Goal: Task Accomplishment & Management: Manage account settings

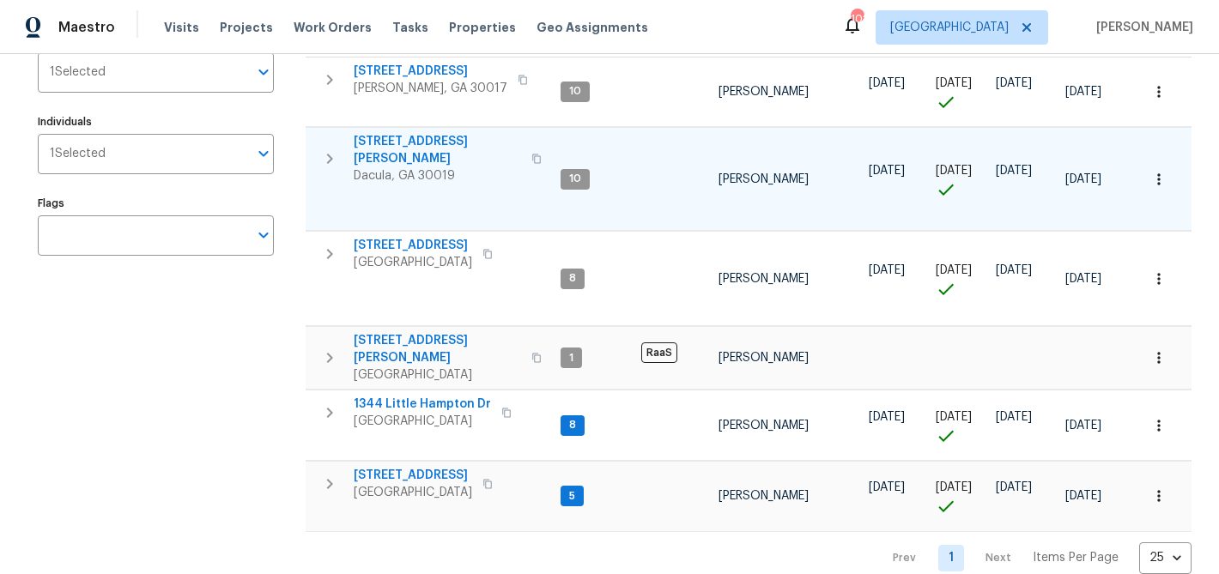
scroll to position [227, 0]
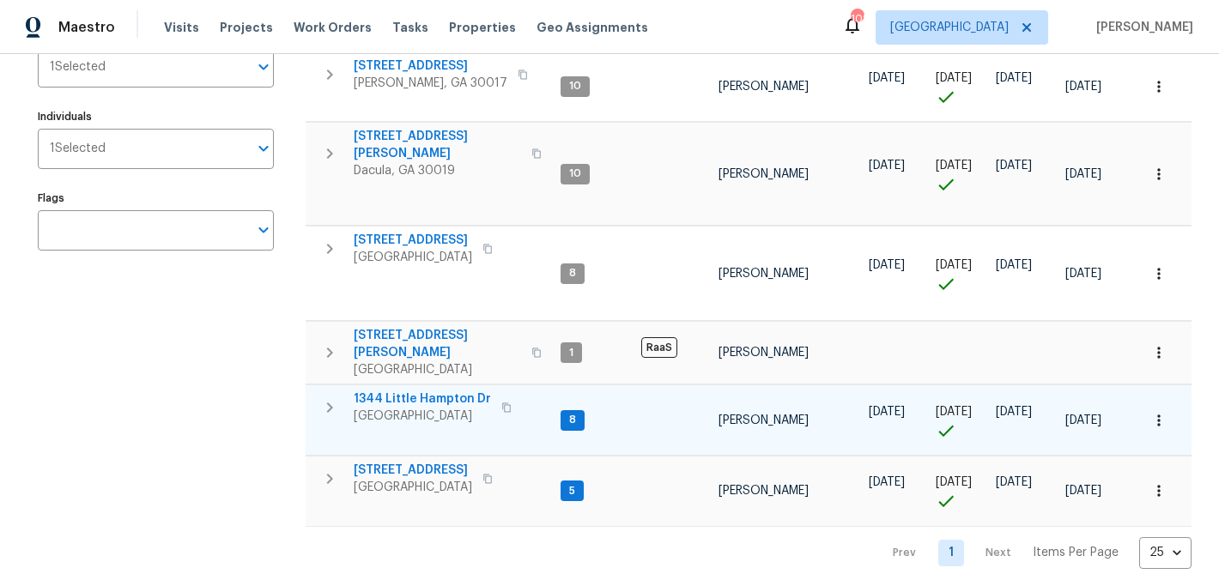
click at [419, 391] on span "1344 Little Hampton Dr" at bounding box center [422, 399] width 137 height 17
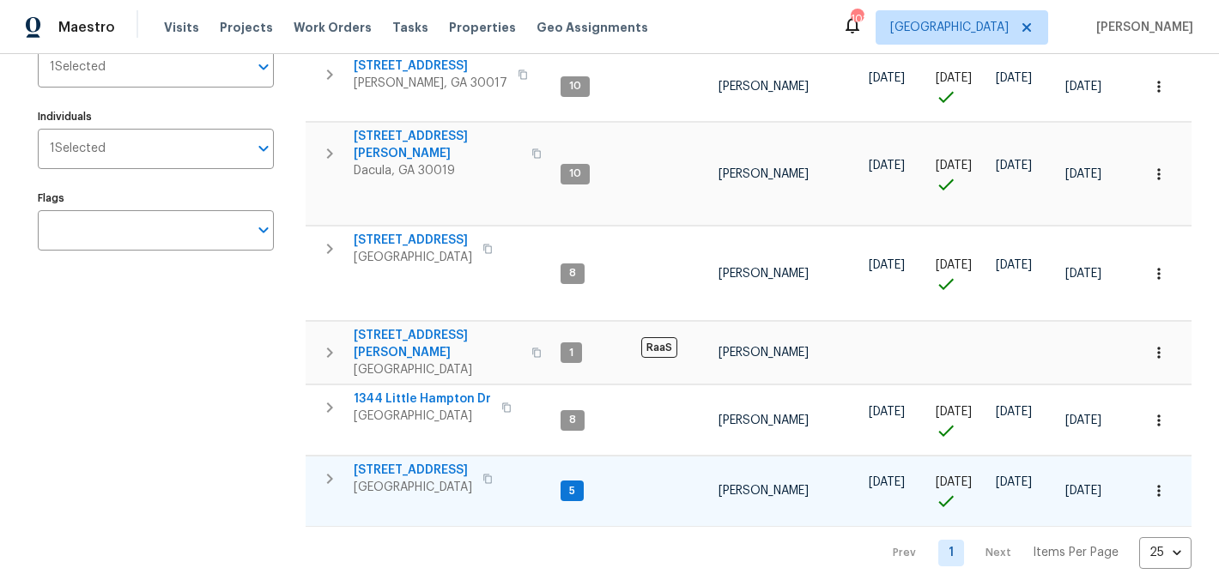
click at [423, 462] on span "[STREET_ADDRESS]" at bounding box center [413, 470] width 118 height 17
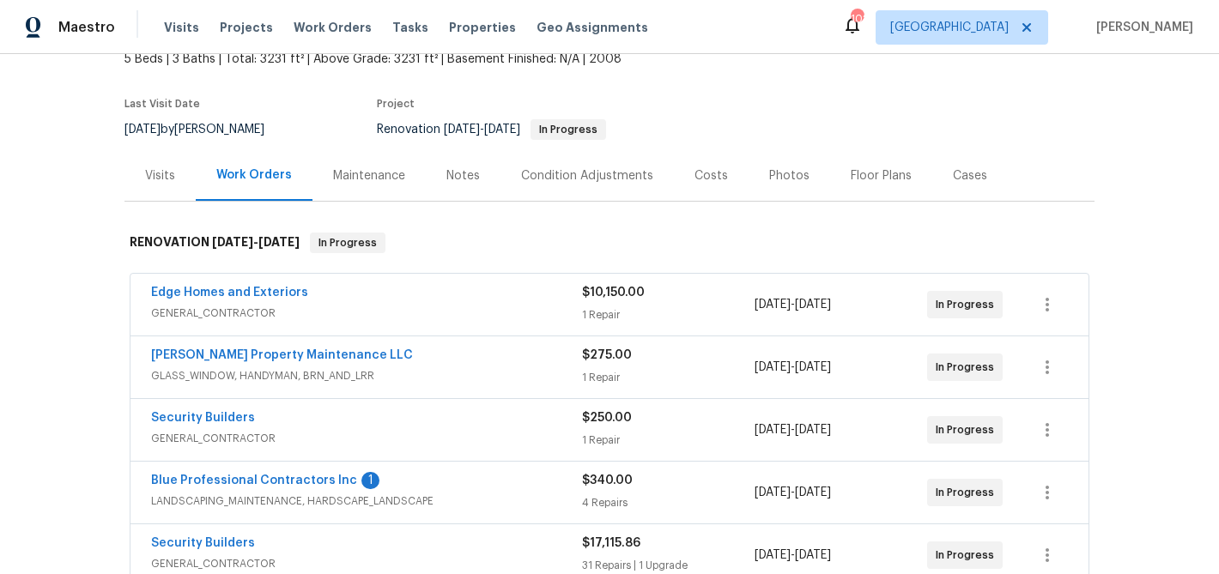
scroll to position [226, 0]
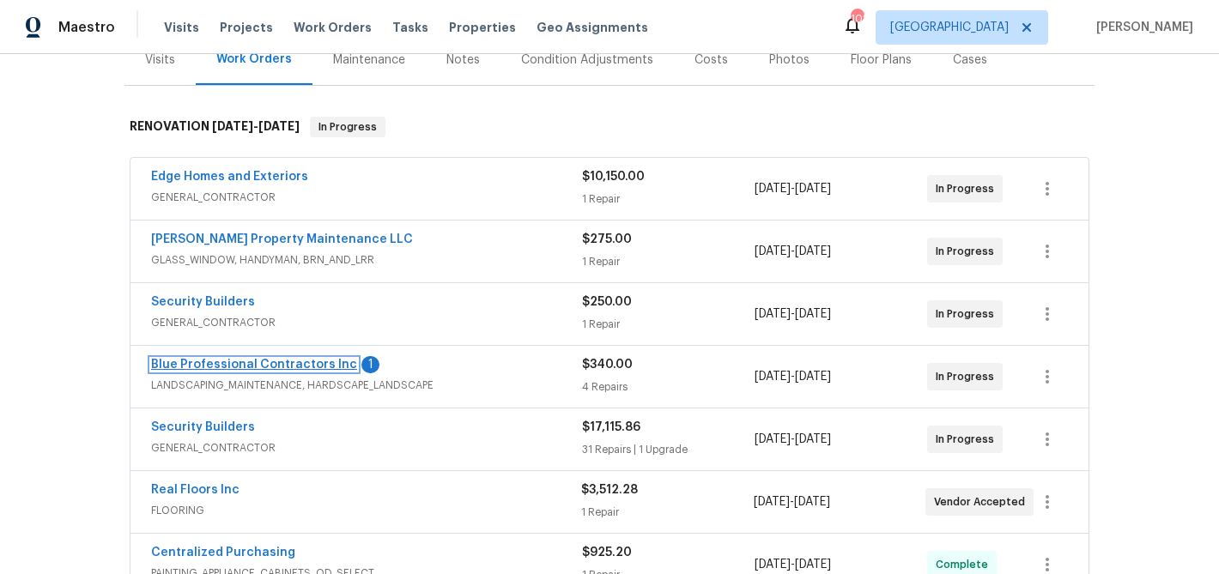
click at [268, 367] on link "Blue Professional Contractors Inc" at bounding box center [254, 365] width 206 height 12
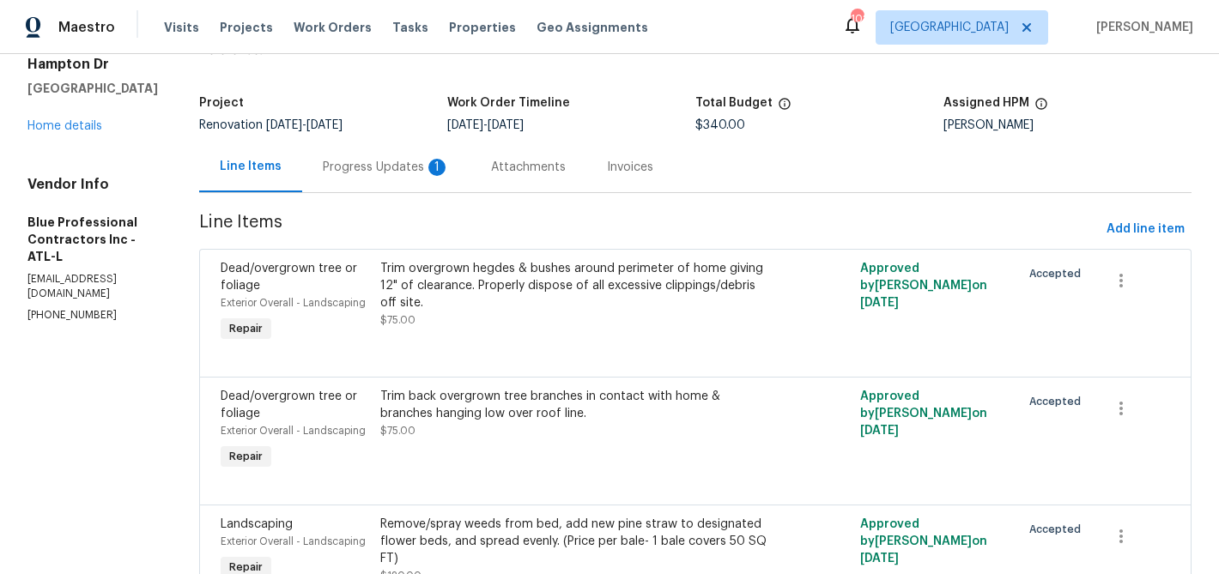
scroll to position [50, 0]
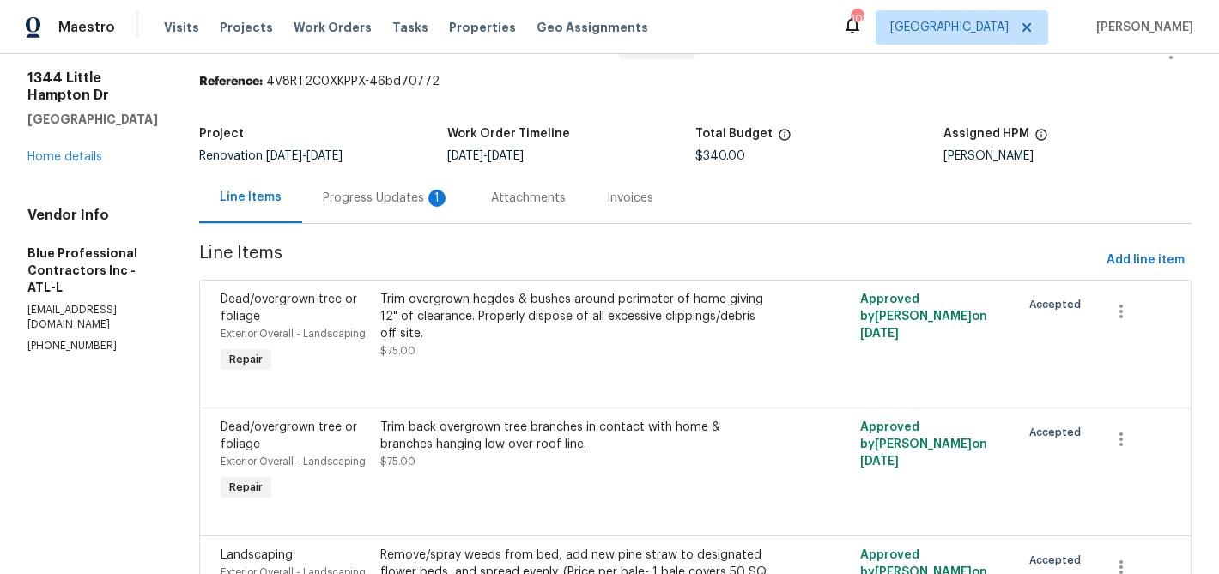
click at [394, 194] on div "Progress Updates 1" at bounding box center [386, 198] width 127 height 17
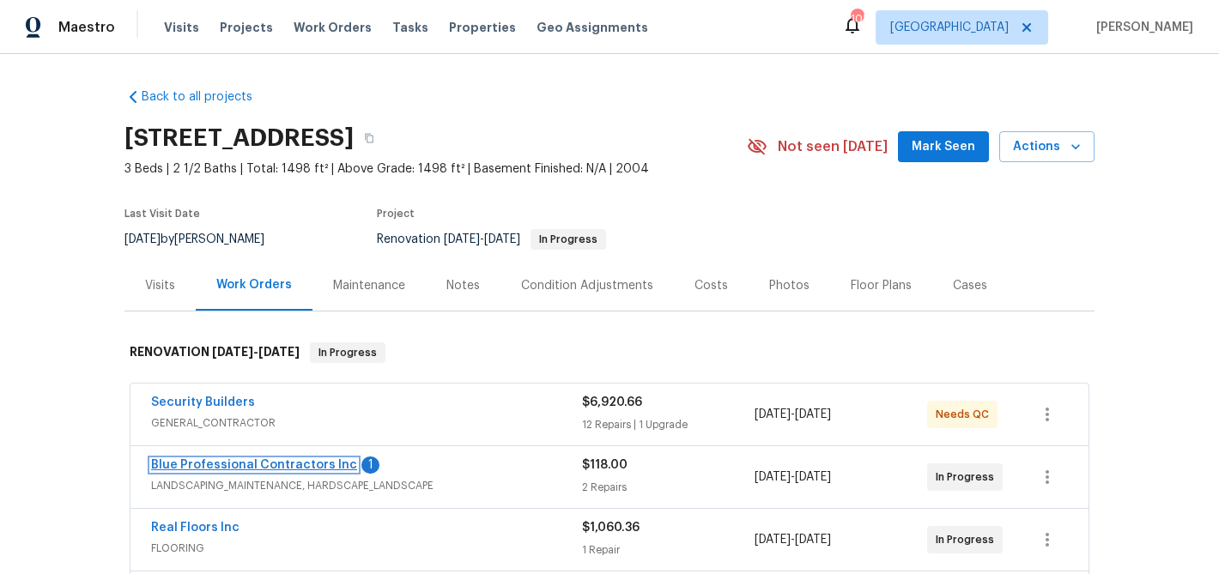
click at [256, 465] on link "Blue Professional Contractors Inc" at bounding box center [254, 465] width 206 height 12
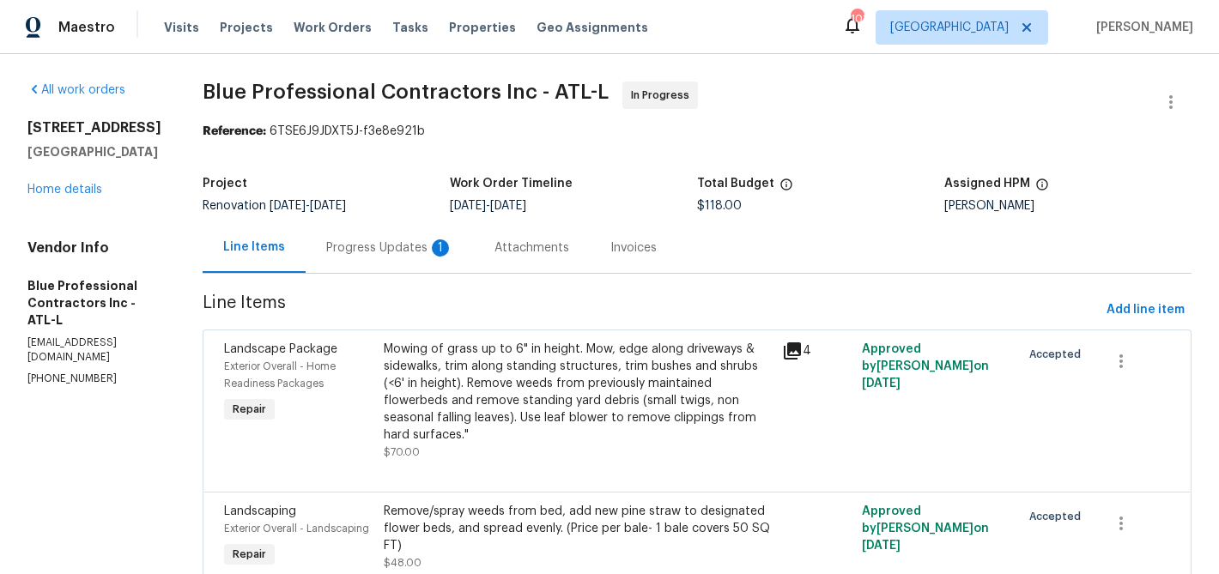
click at [431, 249] on div "Progress Updates 1" at bounding box center [389, 247] width 127 height 17
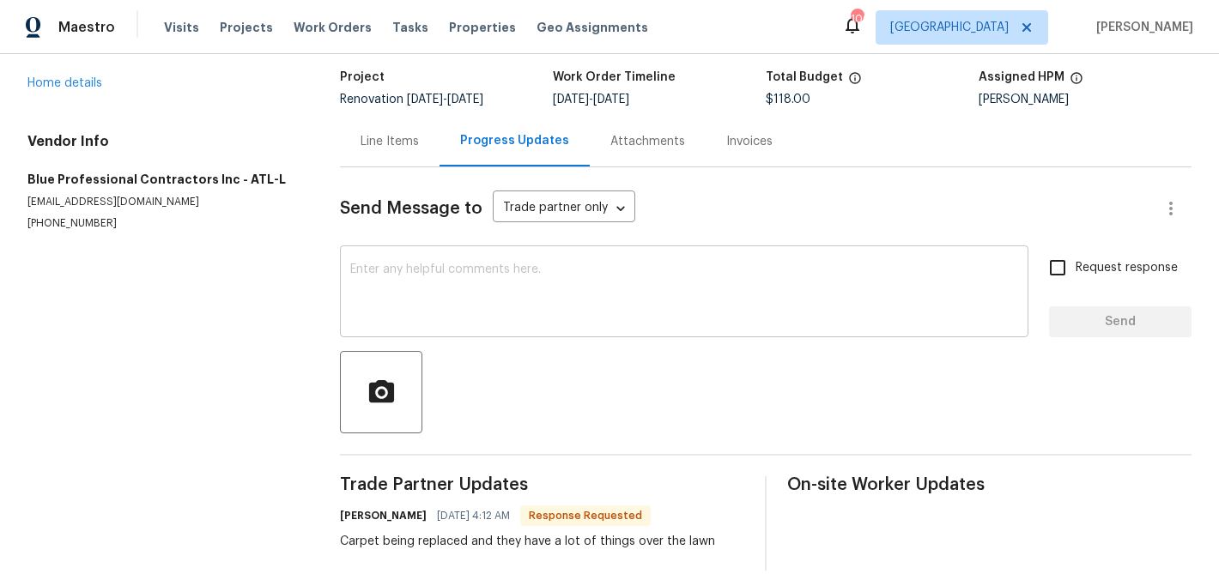
scroll to position [130, 0]
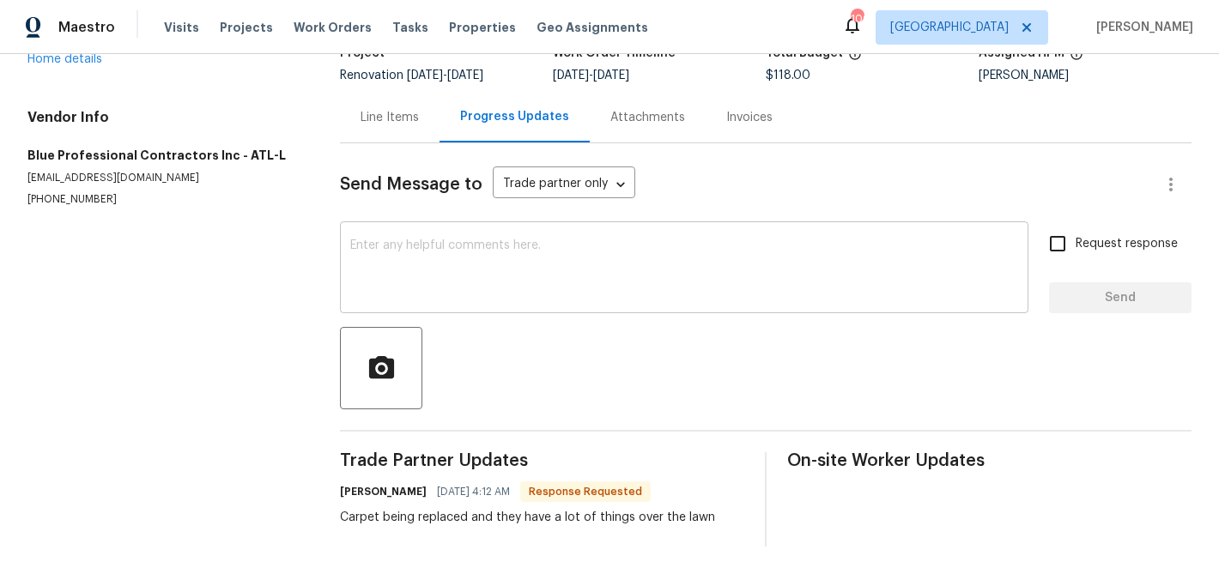
click at [468, 288] on textarea at bounding box center [684, 269] width 668 height 60
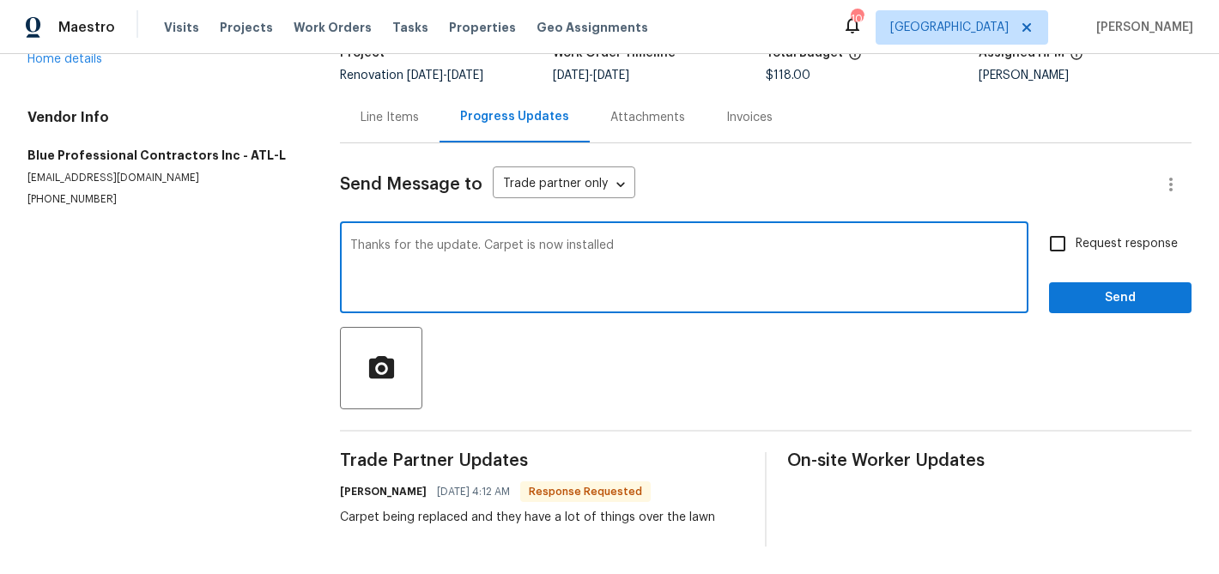
type textarea "Thanks for the update. Carpet is now installed"
click at [1104, 306] on span "Send" at bounding box center [1120, 298] width 115 height 21
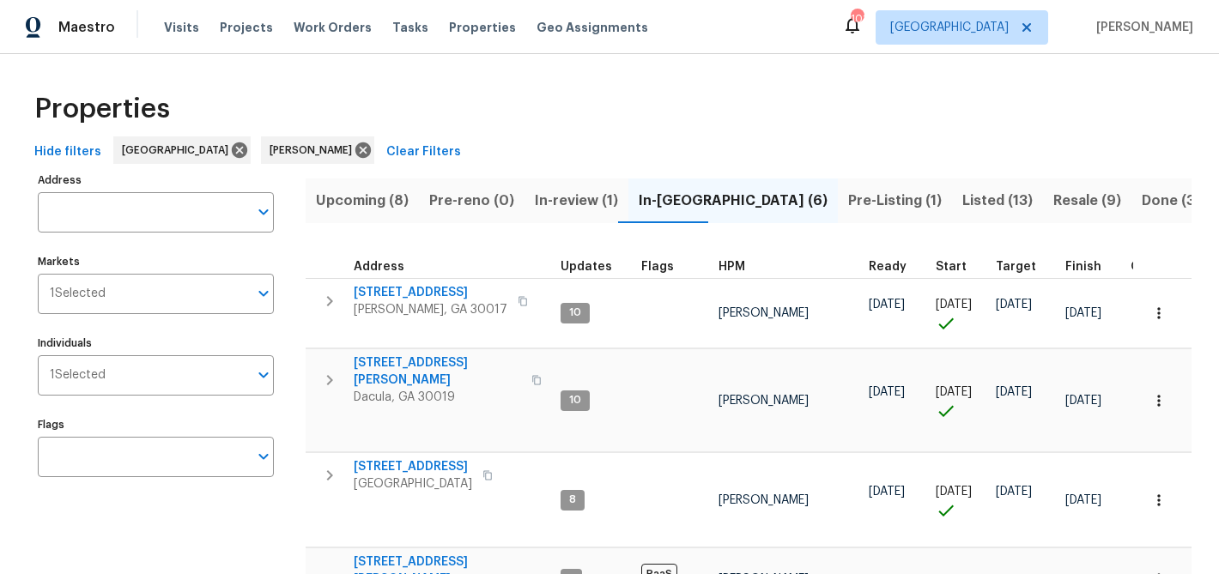
click at [962, 203] on span "Listed (13)" at bounding box center [997, 201] width 70 height 24
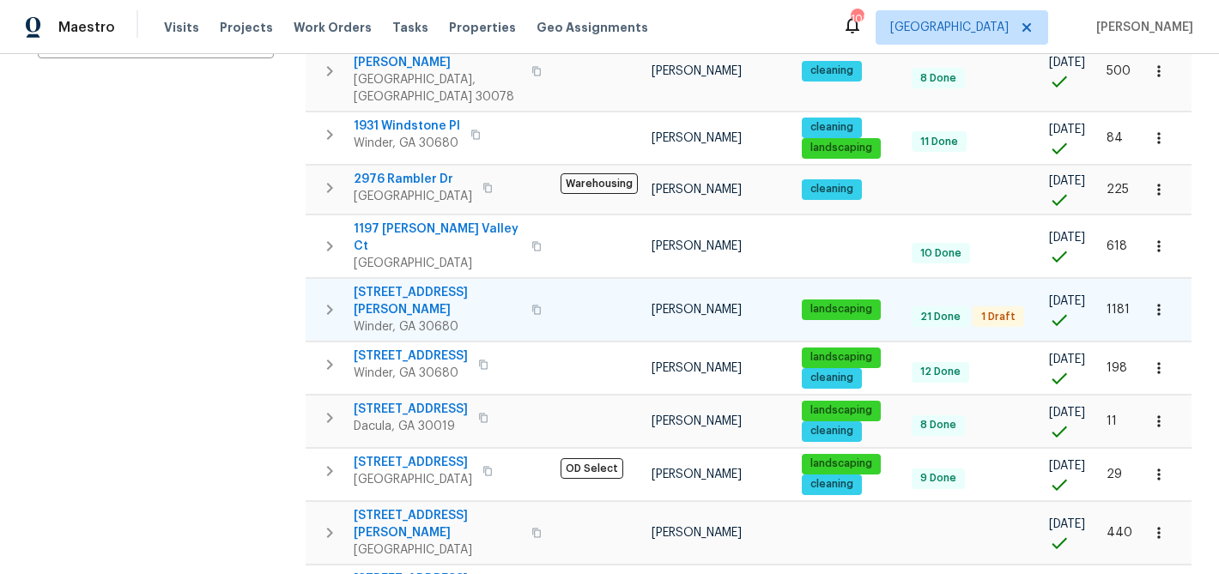
scroll to position [424, 0]
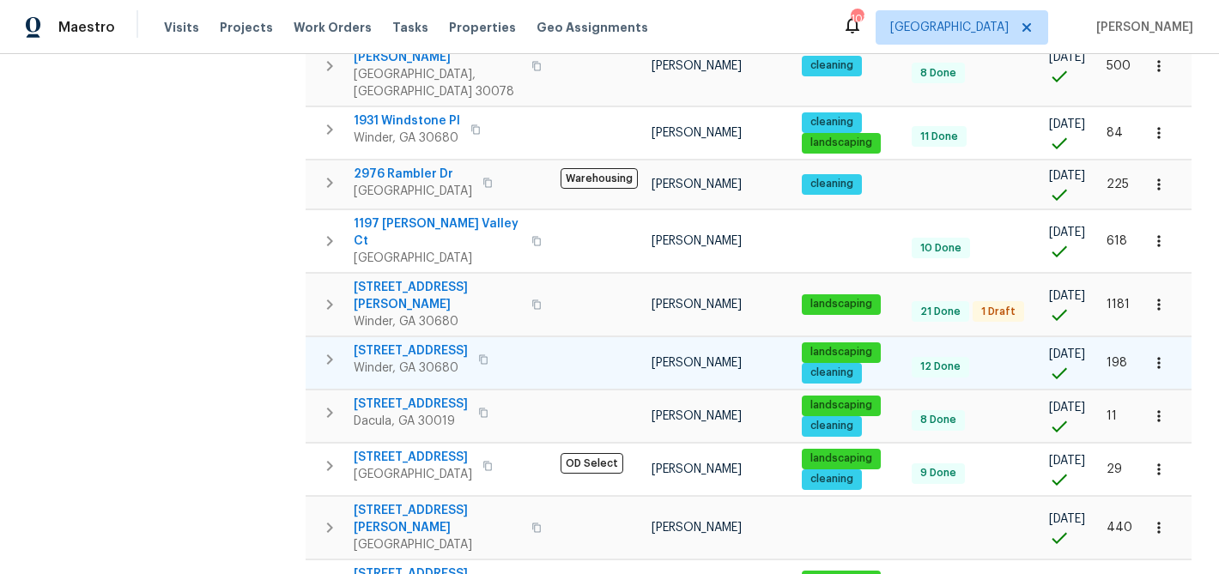
click at [422, 343] on span "817 Kenwood Ln" at bounding box center [411, 351] width 114 height 17
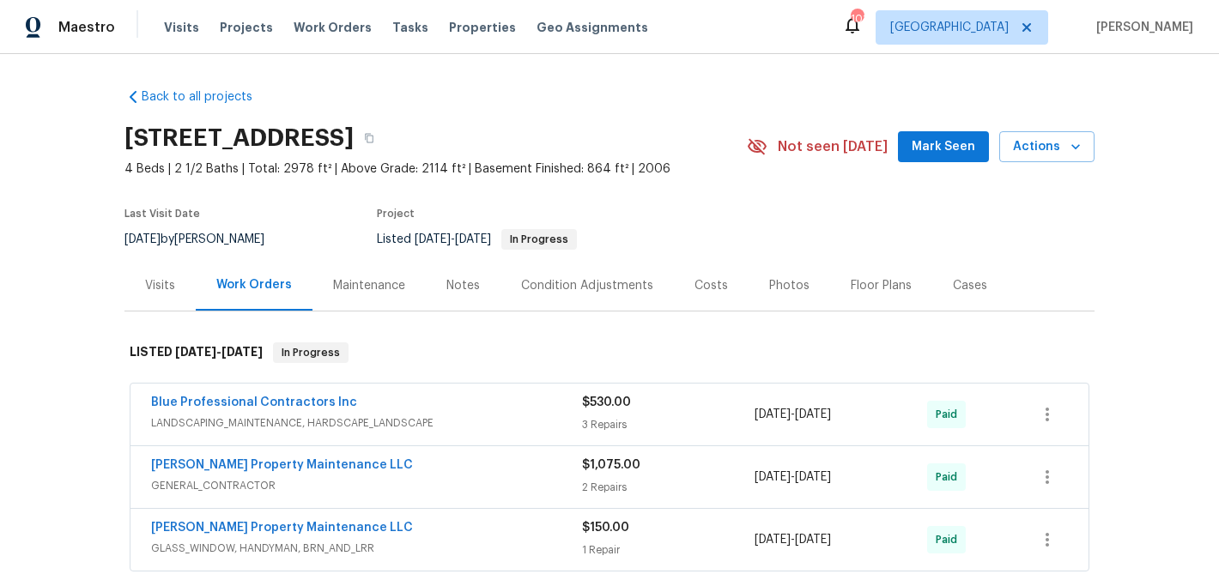
click at [958, 149] on span "Mark Seen" at bounding box center [944, 146] width 64 height 21
click at [162, 283] on div "Visits" at bounding box center [160, 285] width 30 height 17
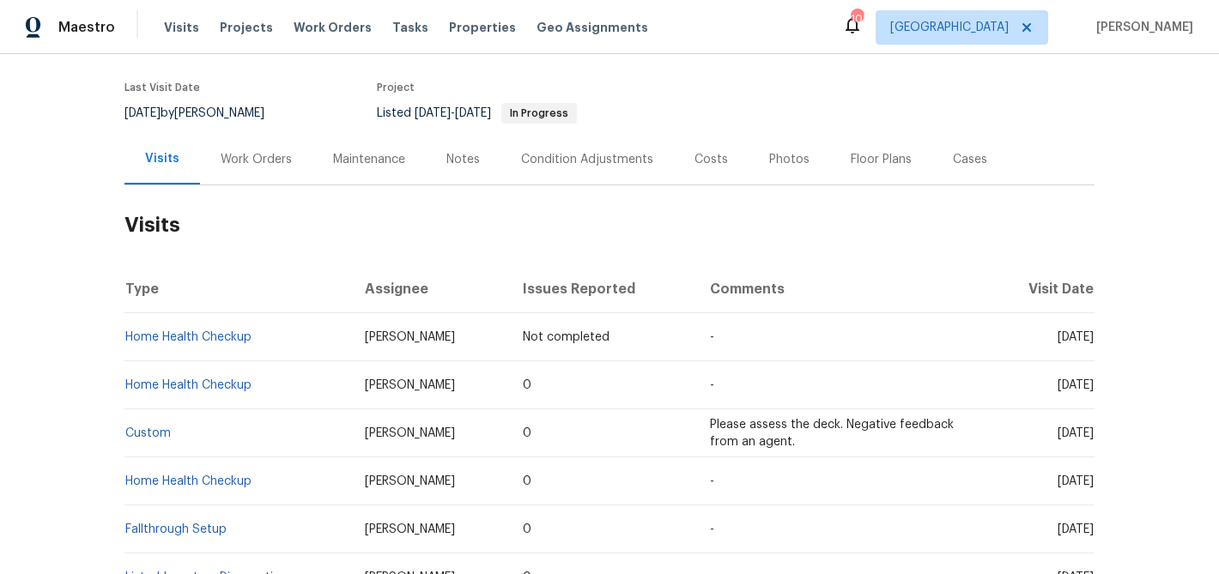
scroll to position [127, 0]
click at [779, 154] on div "Photos" at bounding box center [789, 158] width 40 height 17
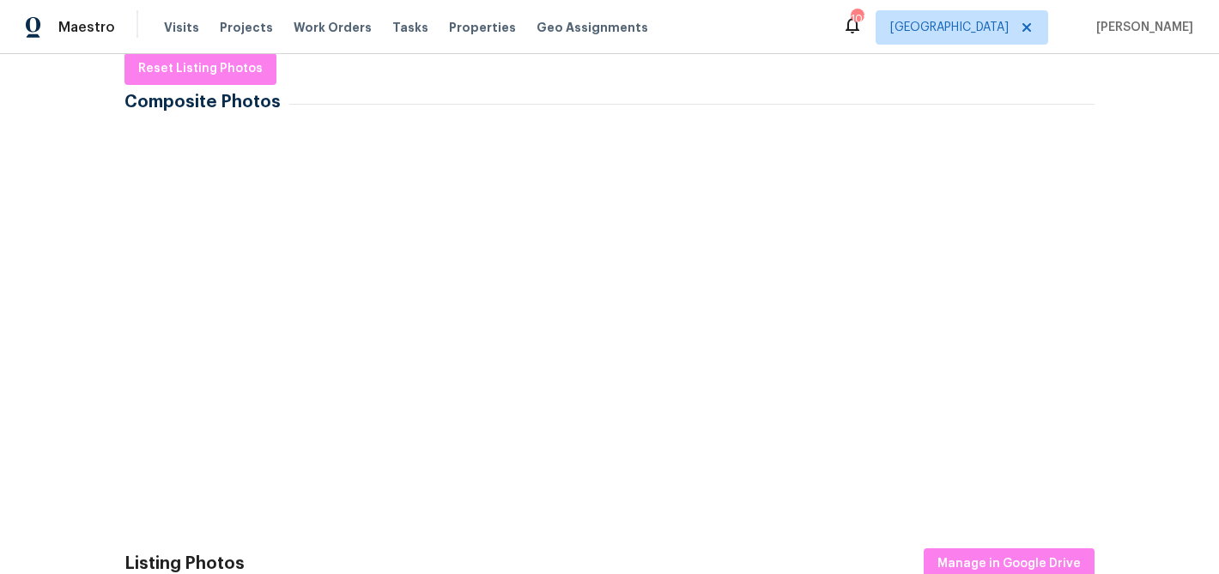
scroll to position [276, 0]
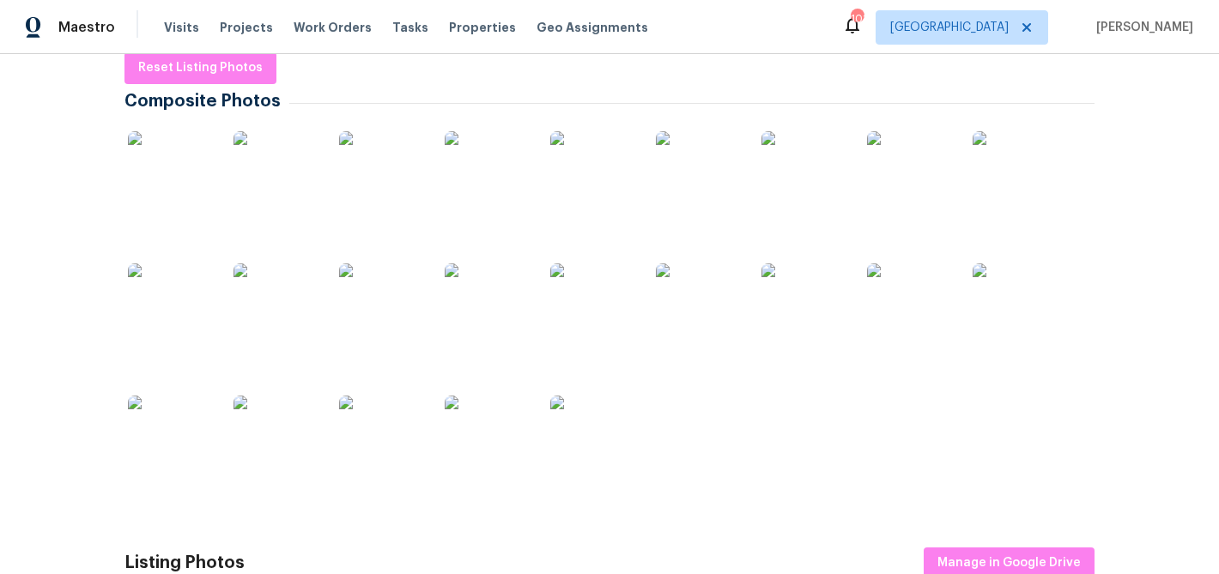
click at [1025, 169] on img at bounding box center [1016, 174] width 86 height 86
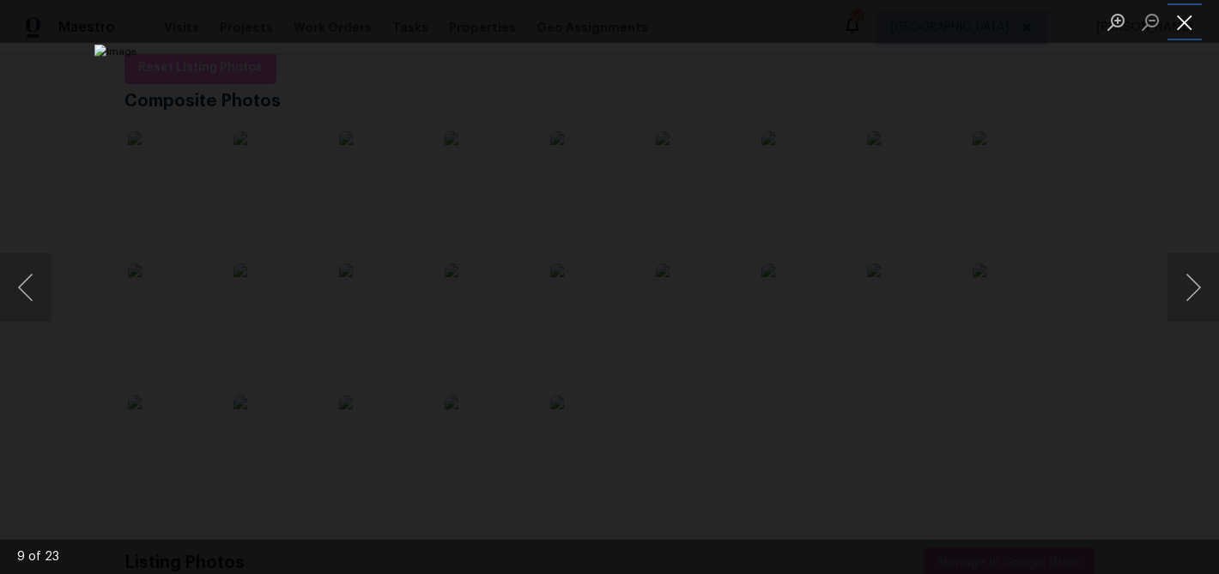
click at [1179, 20] on button "Close lightbox" at bounding box center [1184, 22] width 34 height 30
